Goal: Book appointment/travel/reservation

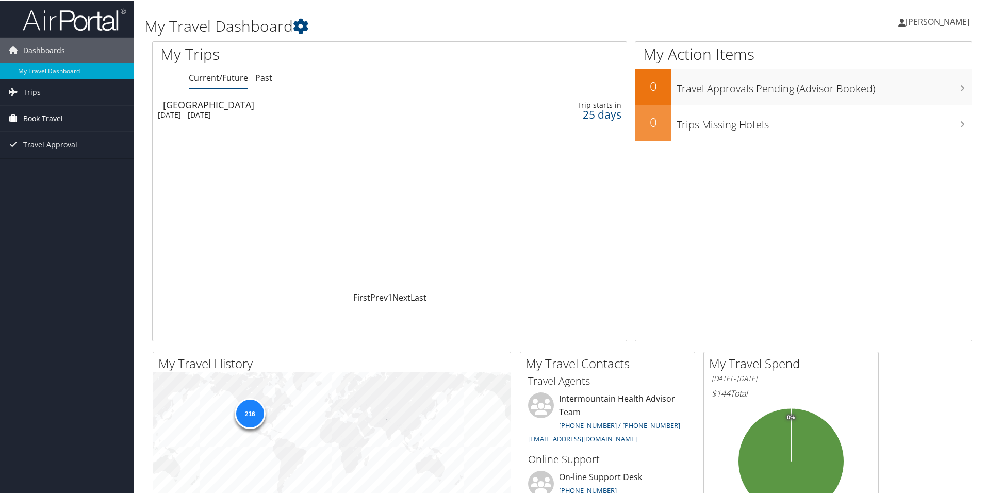
click at [37, 117] on span "Book Travel" at bounding box center [43, 118] width 40 height 26
click at [45, 172] on link "Book/Manage Online Trips" at bounding box center [67, 168] width 134 height 15
click at [927, 21] on span "[PERSON_NAME]" at bounding box center [938, 20] width 64 height 11
click at [883, 94] on link "View Travel Profile" at bounding box center [910, 92] width 115 height 18
